Goal: Task Accomplishment & Management: Manage account settings

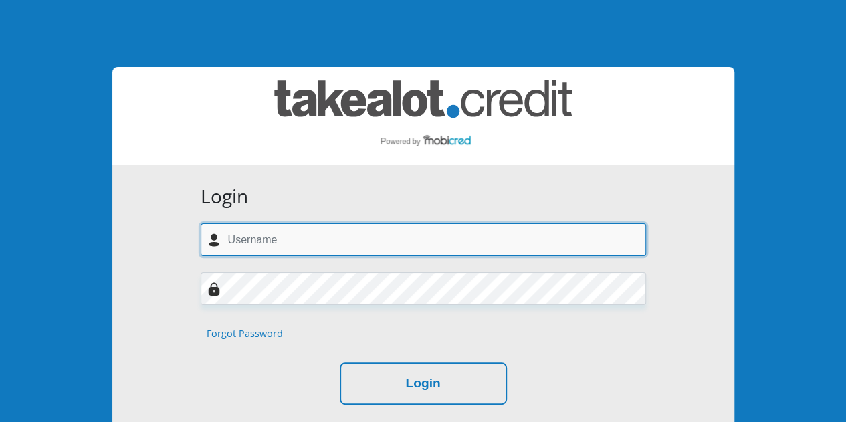
click at [497, 253] on input "text" at bounding box center [423, 239] width 445 height 33
type input "[EMAIL_ADDRESS][DOMAIN_NAME]"
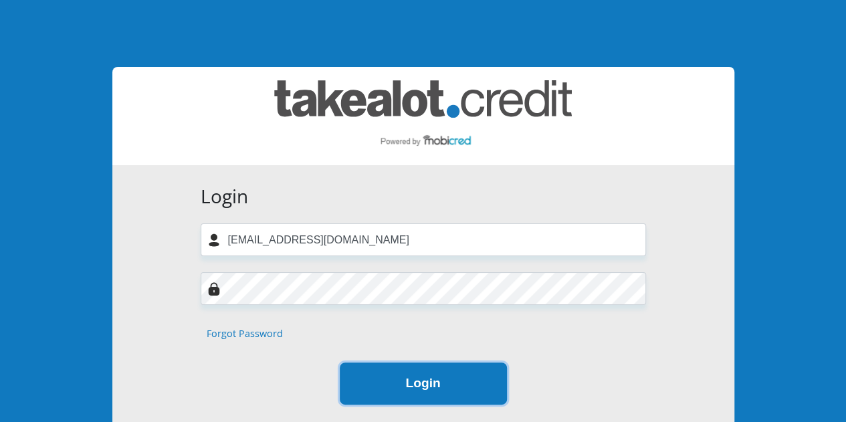
click at [419, 377] on button "Login" at bounding box center [423, 383] width 167 height 42
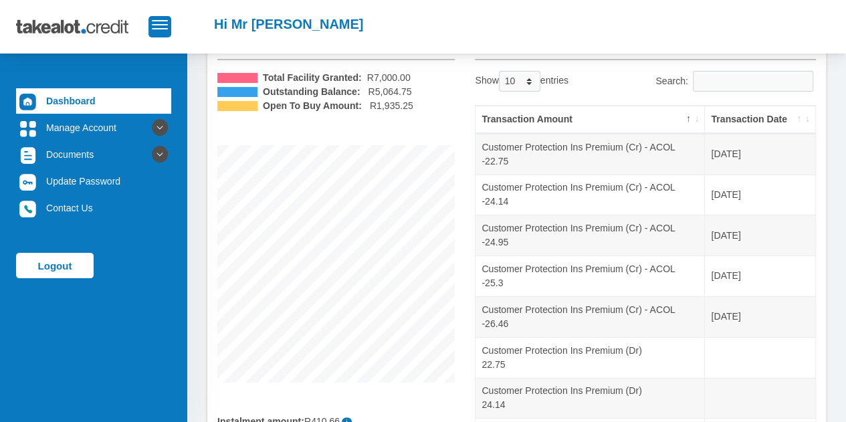
scroll to position [134, 0]
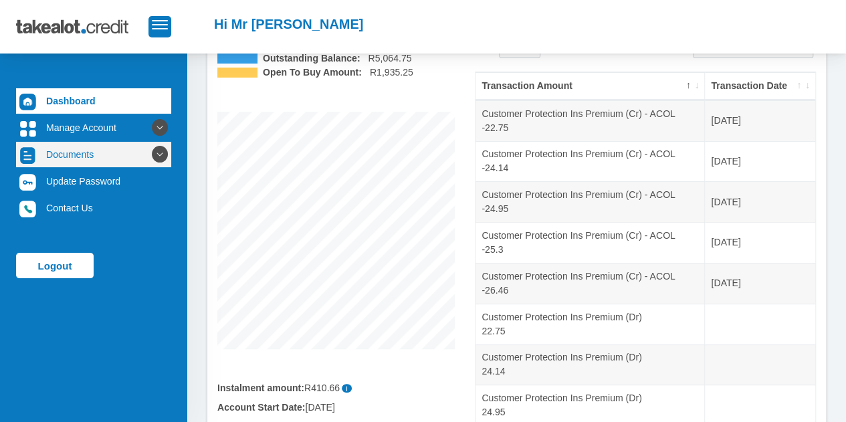
click at [150, 157] on icon at bounding box center [159, 154] width 23 height 23
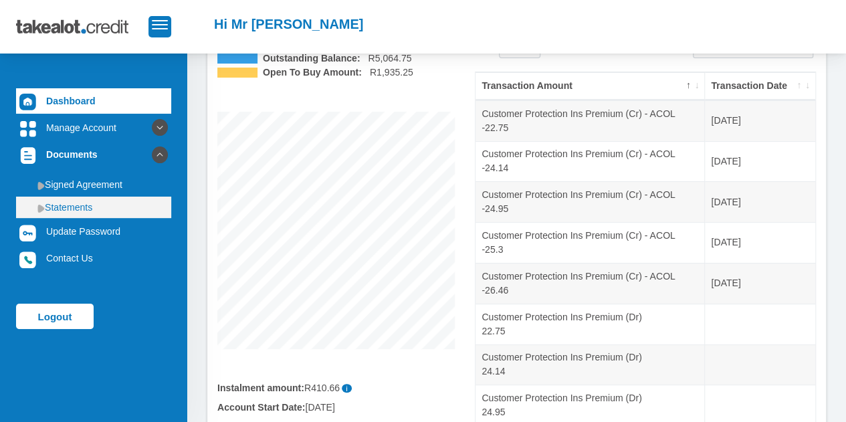
click at [36, 211] on link "Statements" at bounding box center [93, 207] width 155 height 21
click at [44, 209] on img at bounding box center [40, 208] width 7 height 9
click at [74, 203] on link "Statements" at bounding box center [93, 207] width 155 height 21
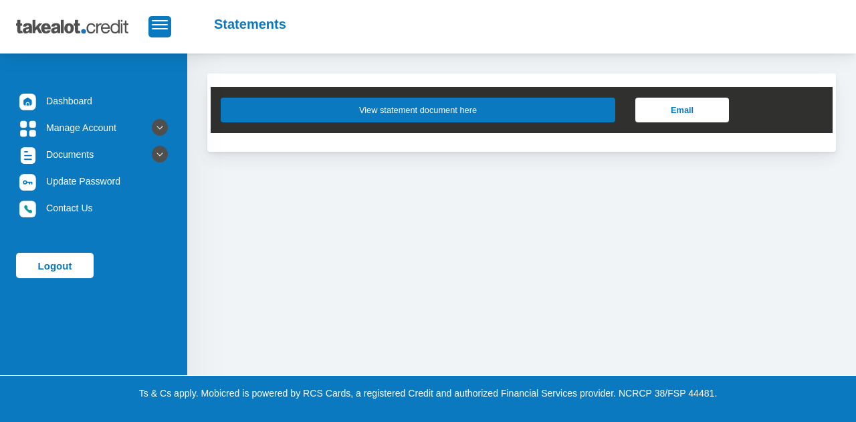
click at [455, 116] on button "View statement document here" at bounding box center [418, 110] width 395 height 25
